Goal: Task Accomplishment & Management: Use online tool/utility

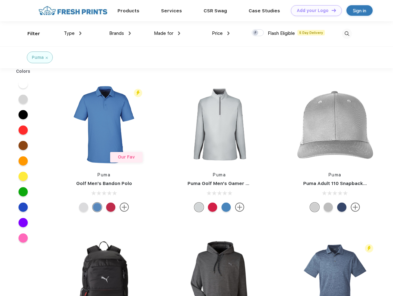
click at [314, 10] on link "Add your Logo Design Tool" at bounding box center [316, 10] width 51 height 11
click at [0, 0] on div "Design Tool" at bounding box center [0, 0] width 0 height 0
click at [331, 10] on link "Add your Logo Design Tool" at bounding box center [316, 10] width 51 height 11
click at [30, 34] on div "Filter" at bounding box center [33, 33] width 13 height 7
click at [73, 33] on span "Type" at bounding box center [69, 34] width 11 height 6
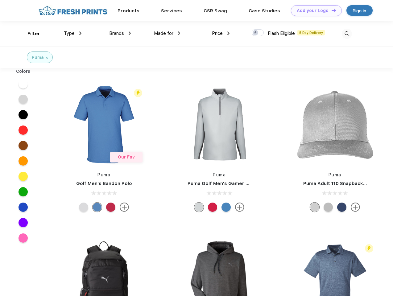
click at [120, 33] on span "Brands" at bounding box center [116, 34] width 15 height 6
click at [167, 33] on span "Made for" at bounding box center [163, 34] width 19 height 6
click at [221, 33] on span "Price" at bounding box center [217, 34] width 11 height 6
click at [258, 33] on div at bounding box center [258, 32] width 12 height 7
click at [256, 33] on input "checkbox" at bounding box center [254, 31] width 4 height 4
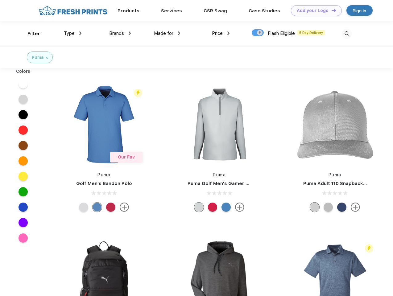
click at [347, 34] on img at bounding box center [347, 34] width 10 height 10
